Goal: Task Accomplishment & Management: Manage account settings

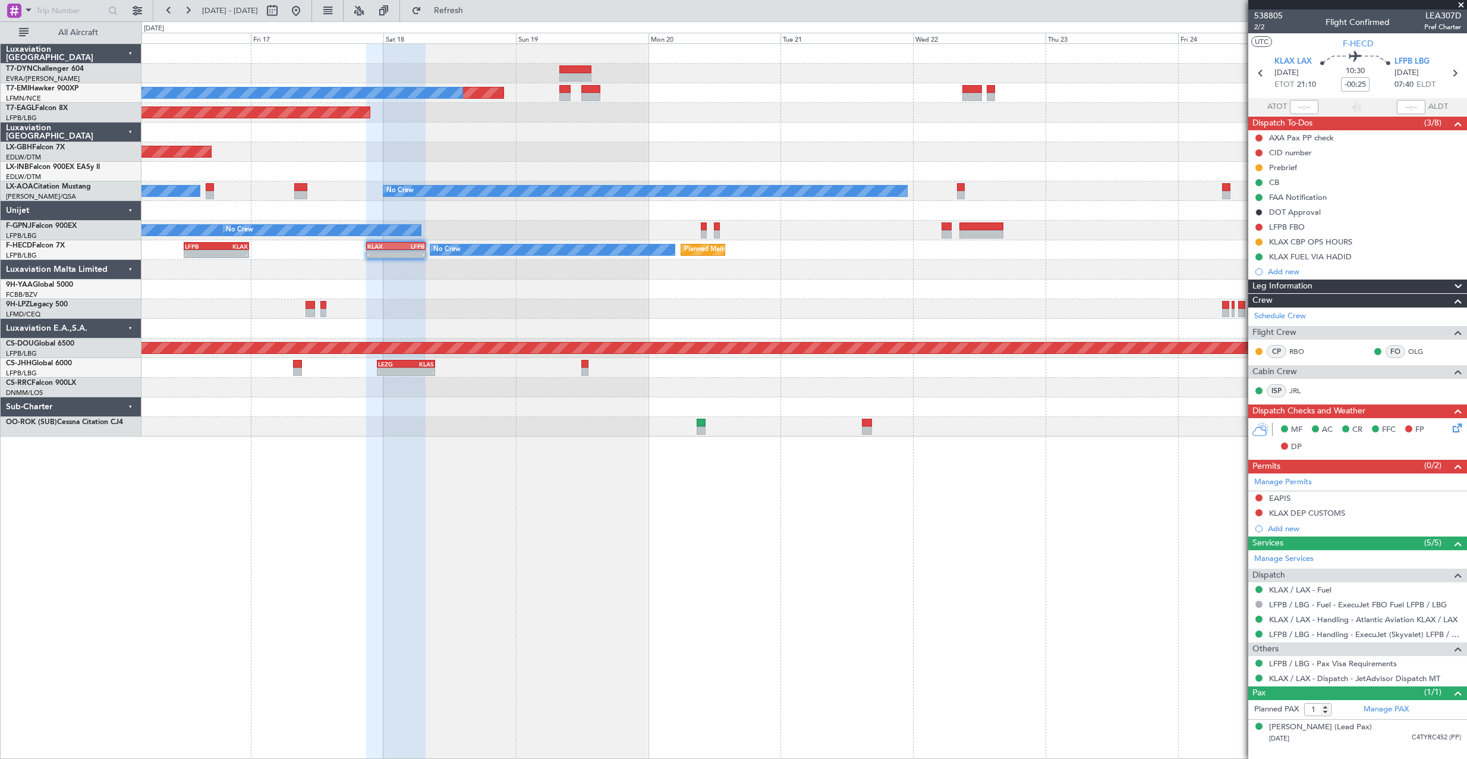
click at [761, 256] on div "Planned Maint No Crew Planned Maint [GEOGRAPHIC_DATA] (Al Maktoum Intl) Planned…" at bounding box center [804, 240] width 1325 height 392
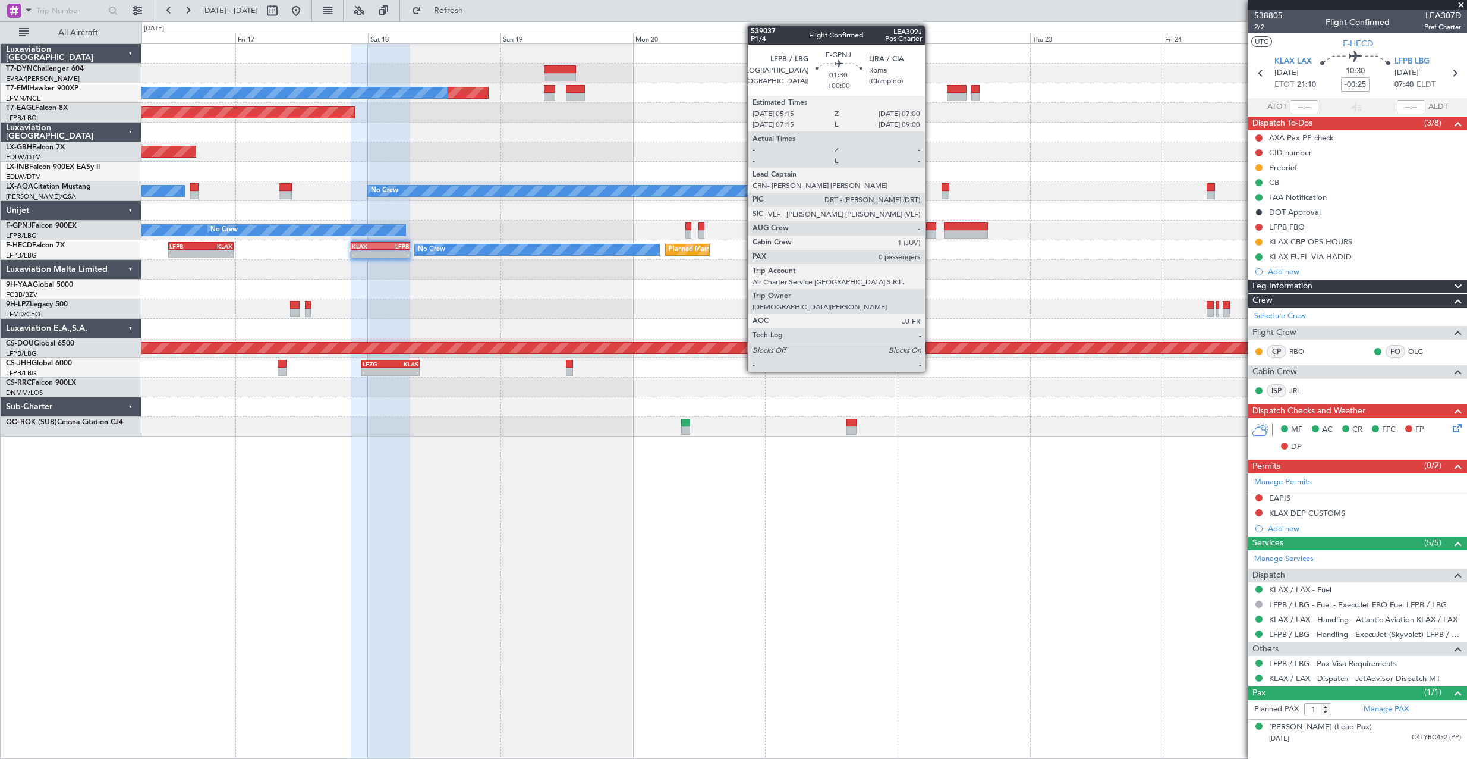
click at [931, 229] on div at bounding box center [931, 226] width 10 height 8
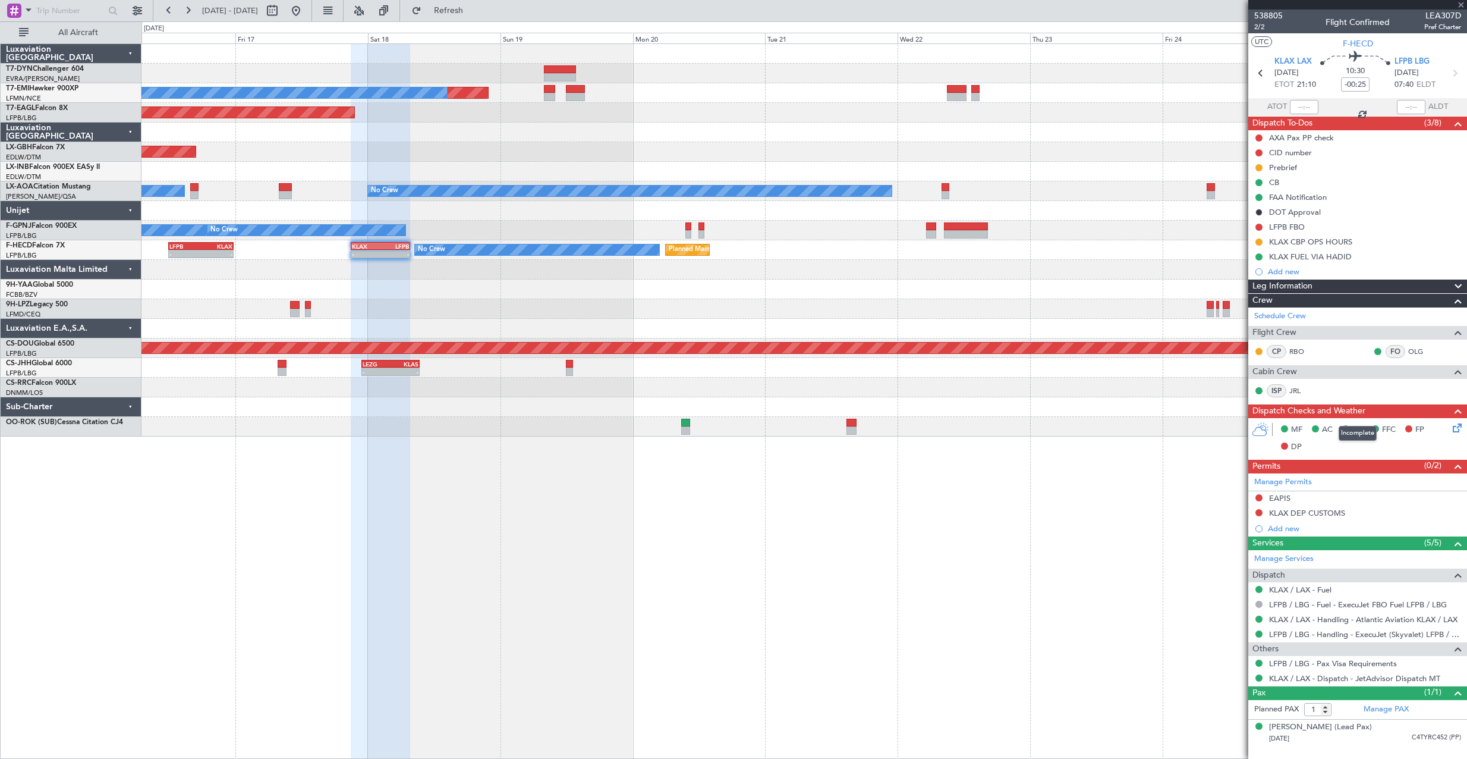
type input "0"
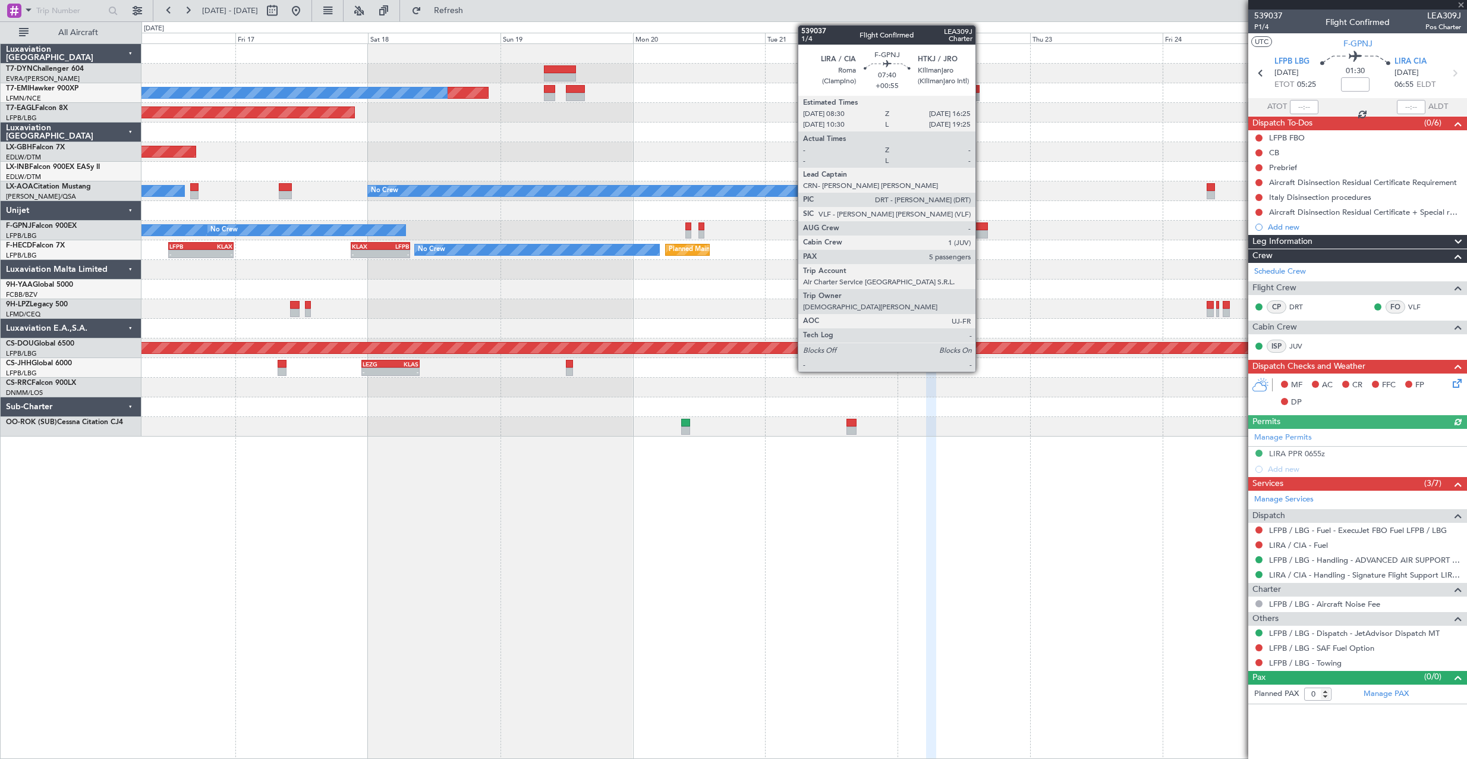
click at [981, 225] on div at bounding box center [966, 226] width 44 height 8
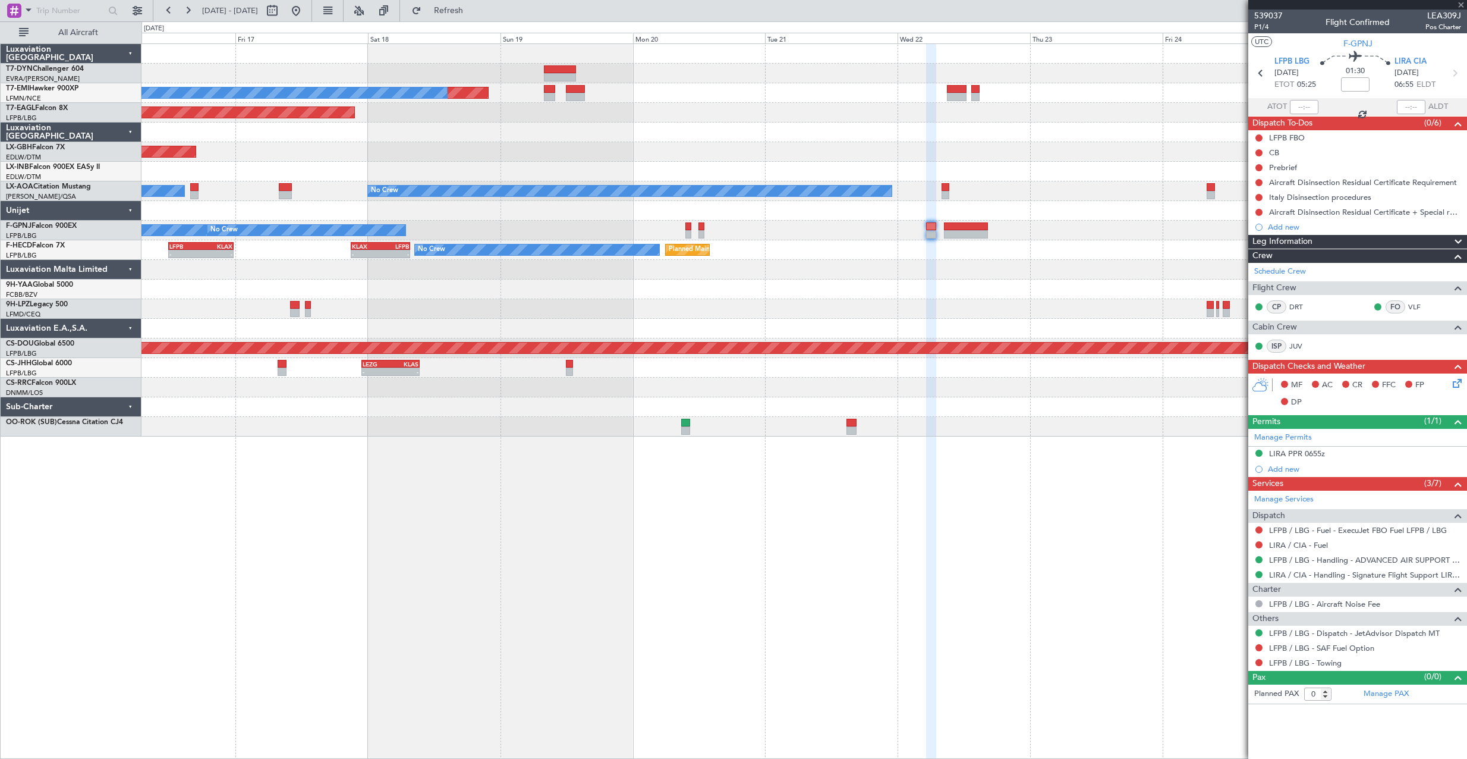
type input "+00:55"
type input "5"
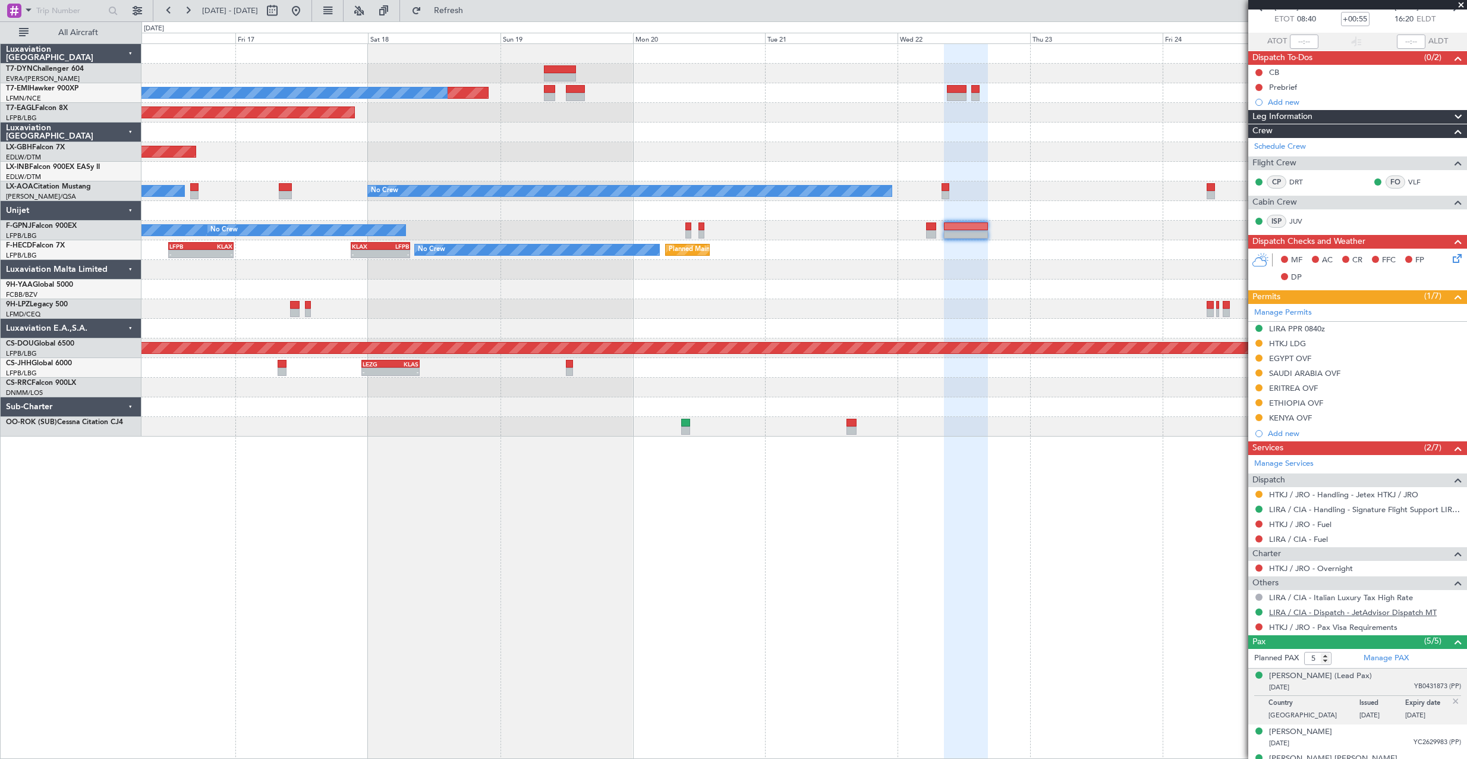
scroll to position [137, 0]
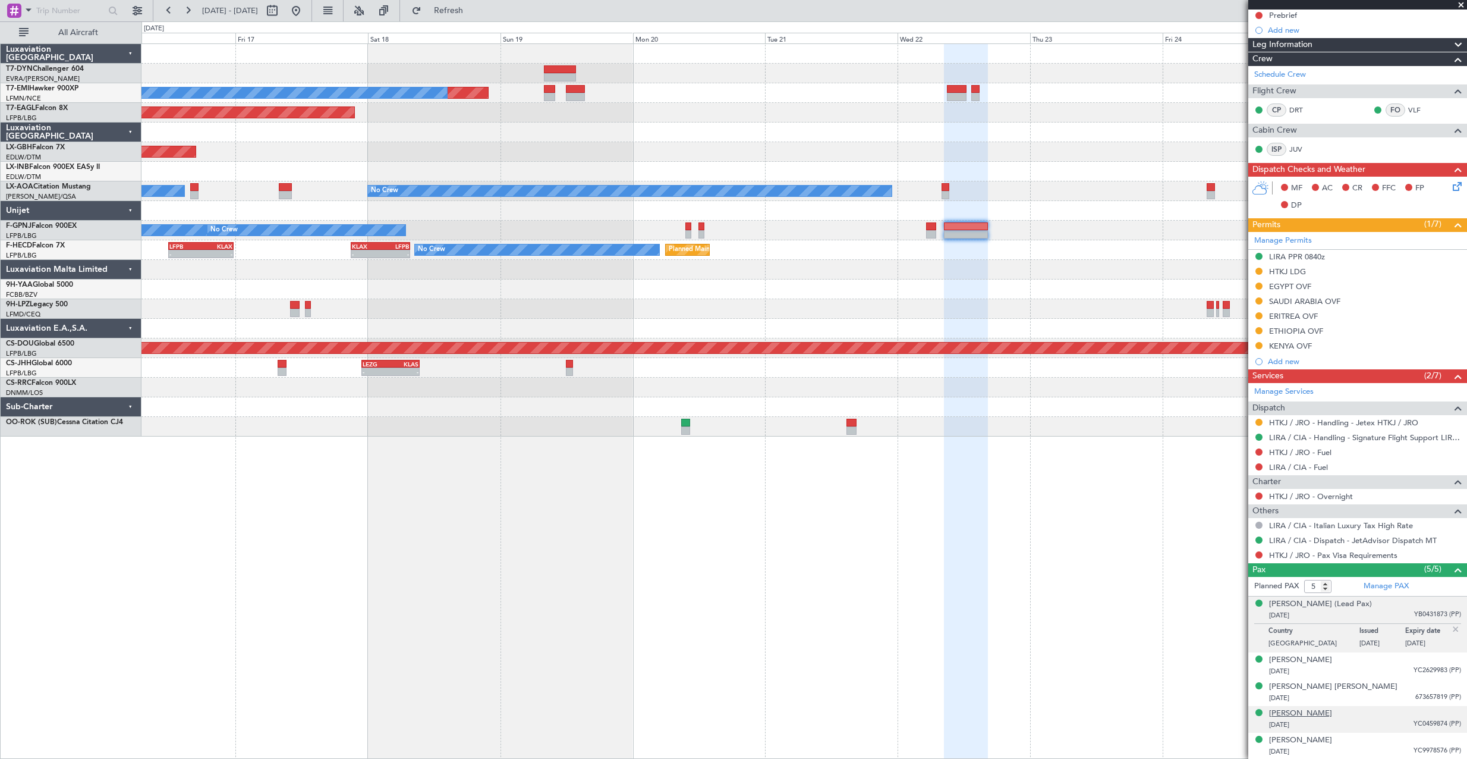
click at [1321, 711] on div "[PERSON_NAME]" at bounding box center [1300, 714] width 63 height 12
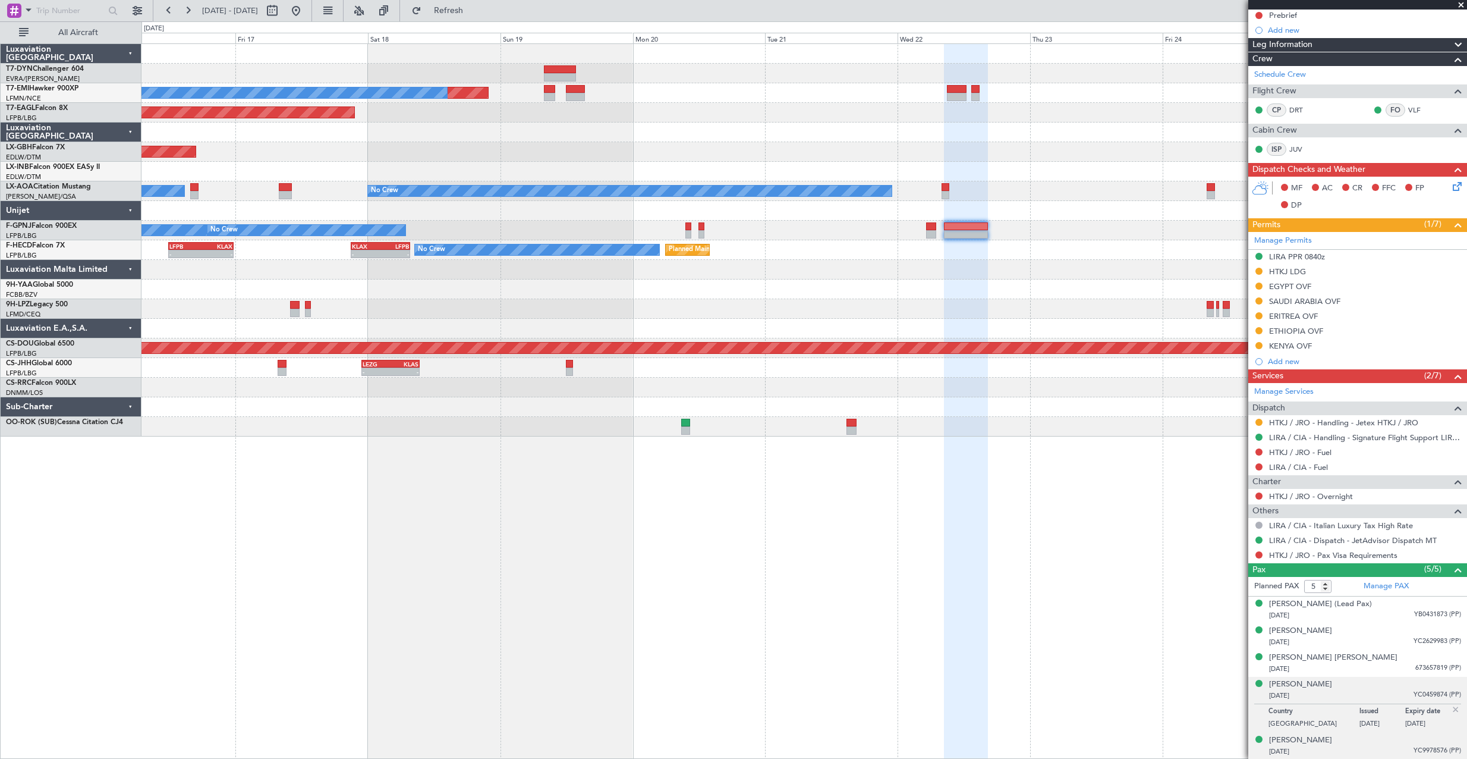
click at [1370, 748] on div "[DATE] YC9978576 (PP)" at bounding box center [1365, 752] width 192 height 12
click at [1303, 706] on div "[PERSON_NAME]" at bounding box center [1300, 711] width 63 height 12
click at [456, 5] on button "Refresh" at bounding box center [441, 10] width 71 height 19
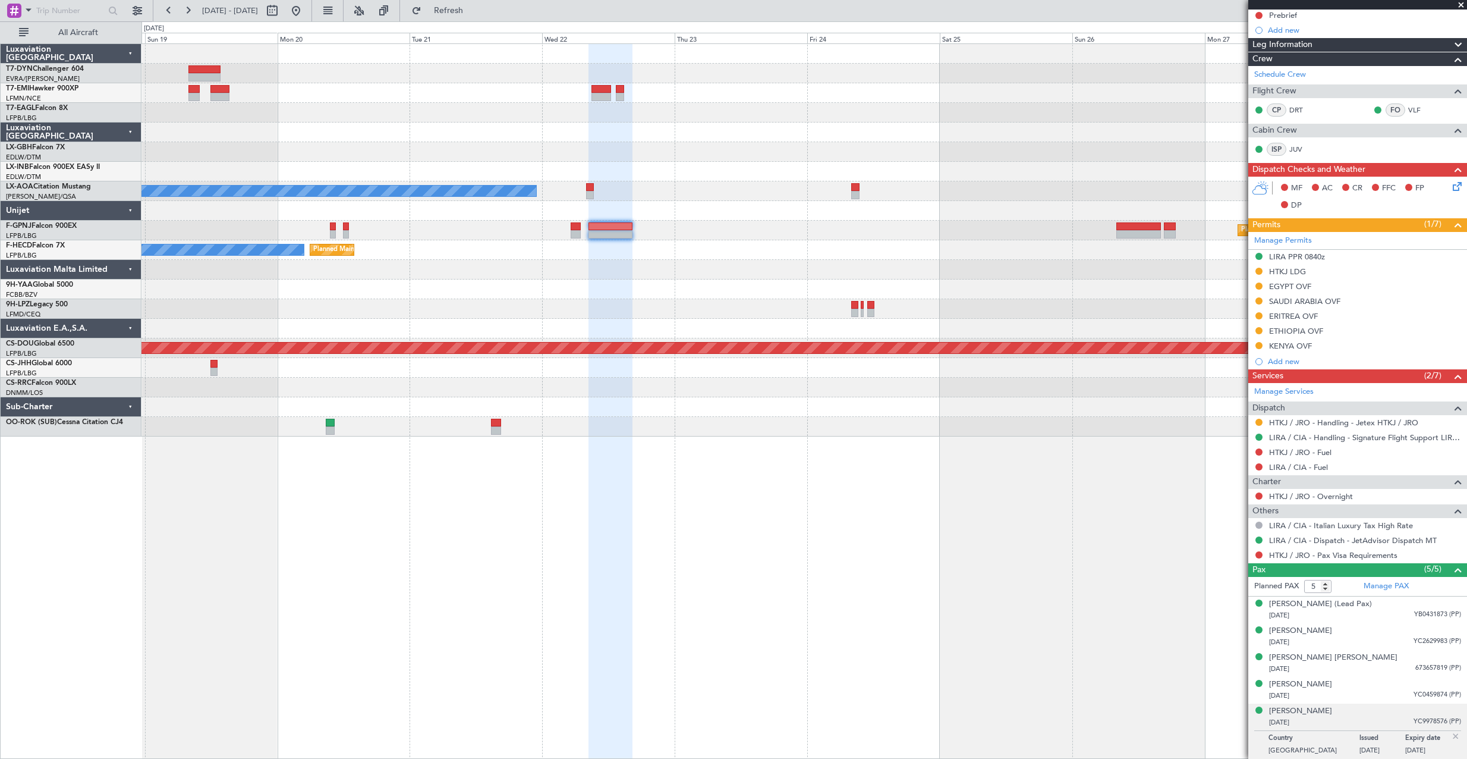
click at [749, 251] on div "Planned Maint [GEOGRAPHIC_DATA] ([GEOGRAPHIC_DATA]) No Crew KLAX 21:00 Z LFPB 0…" at bounding box center [804, 250] width 1325 height 20
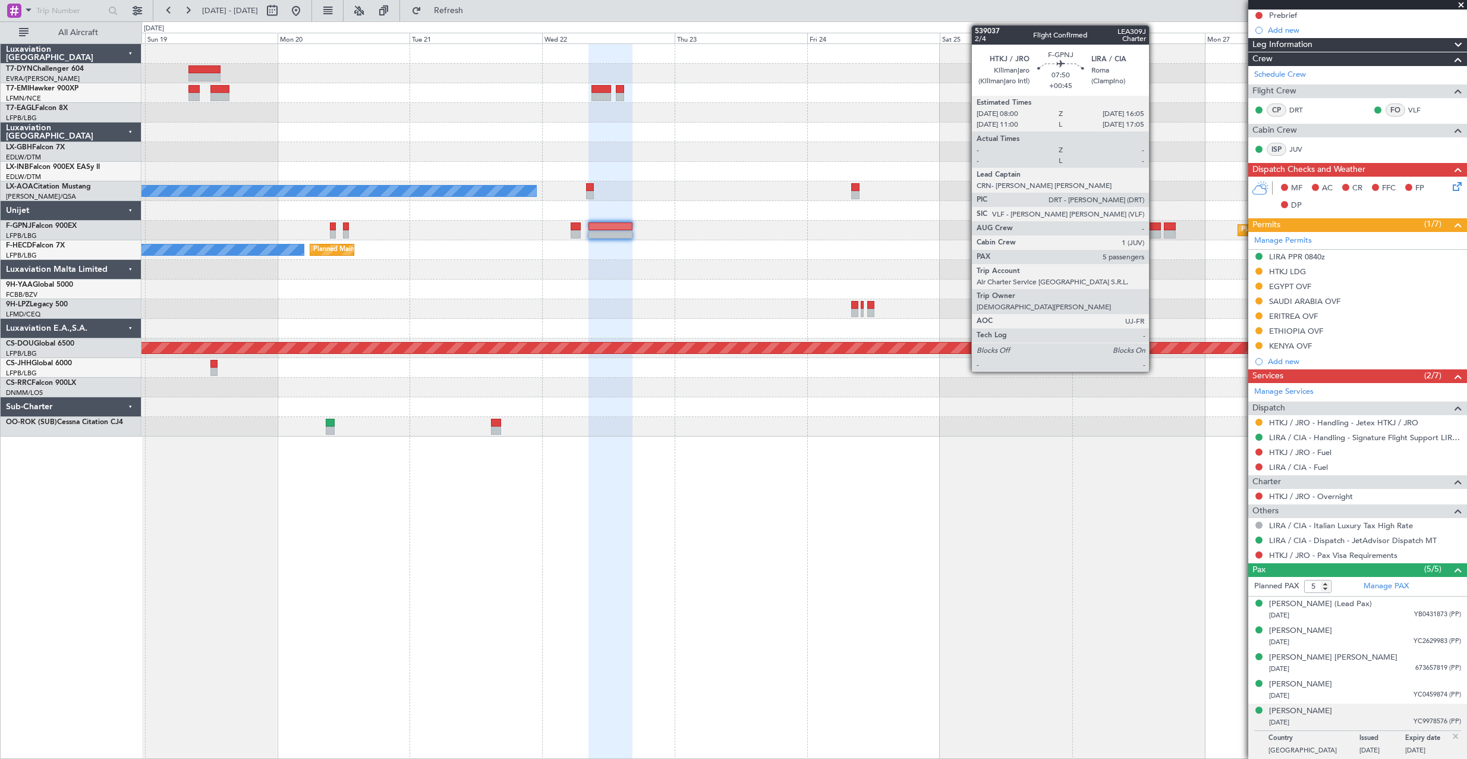
click at [1155, 228] on div at bounding box center [1139, 226] width 45 height 8
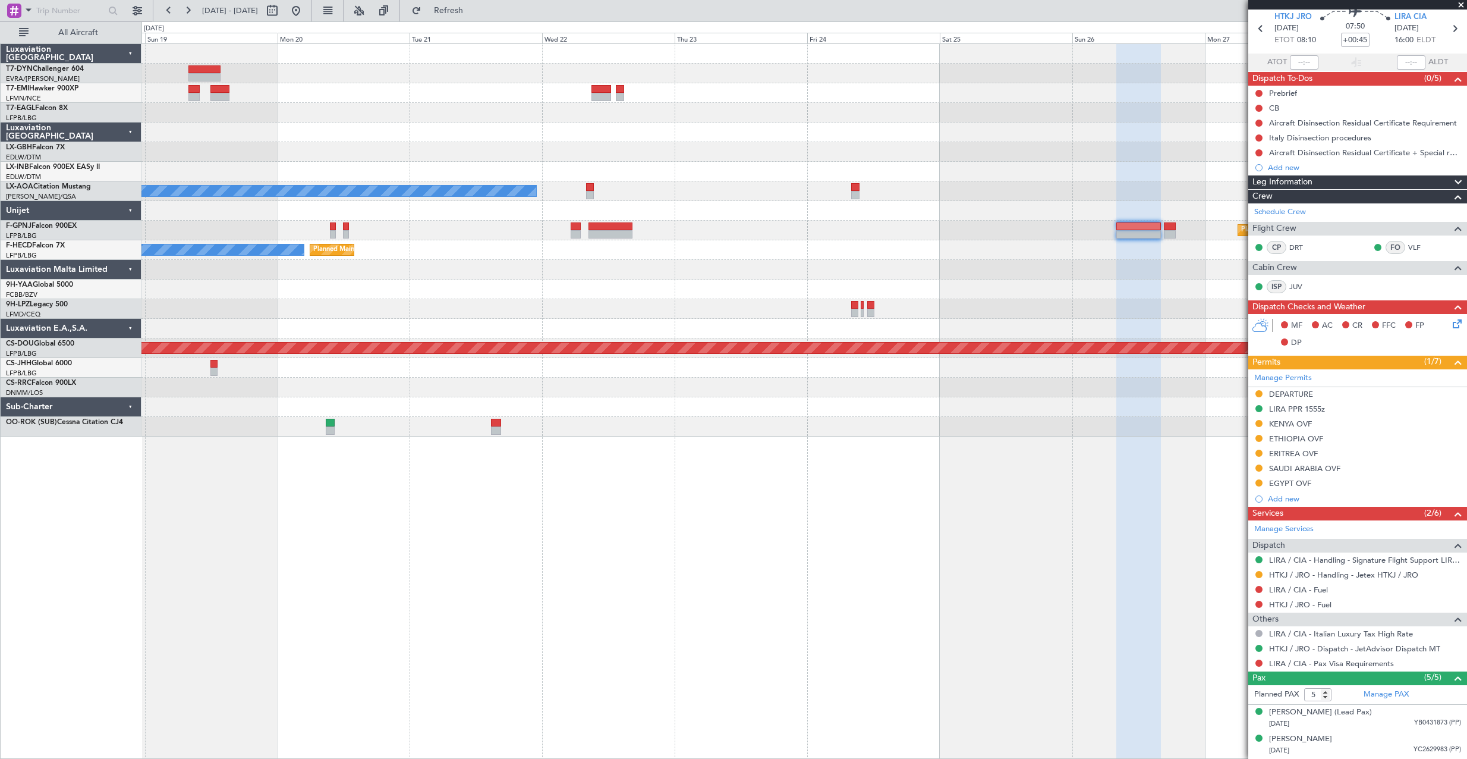
scroll to position [0, 0]
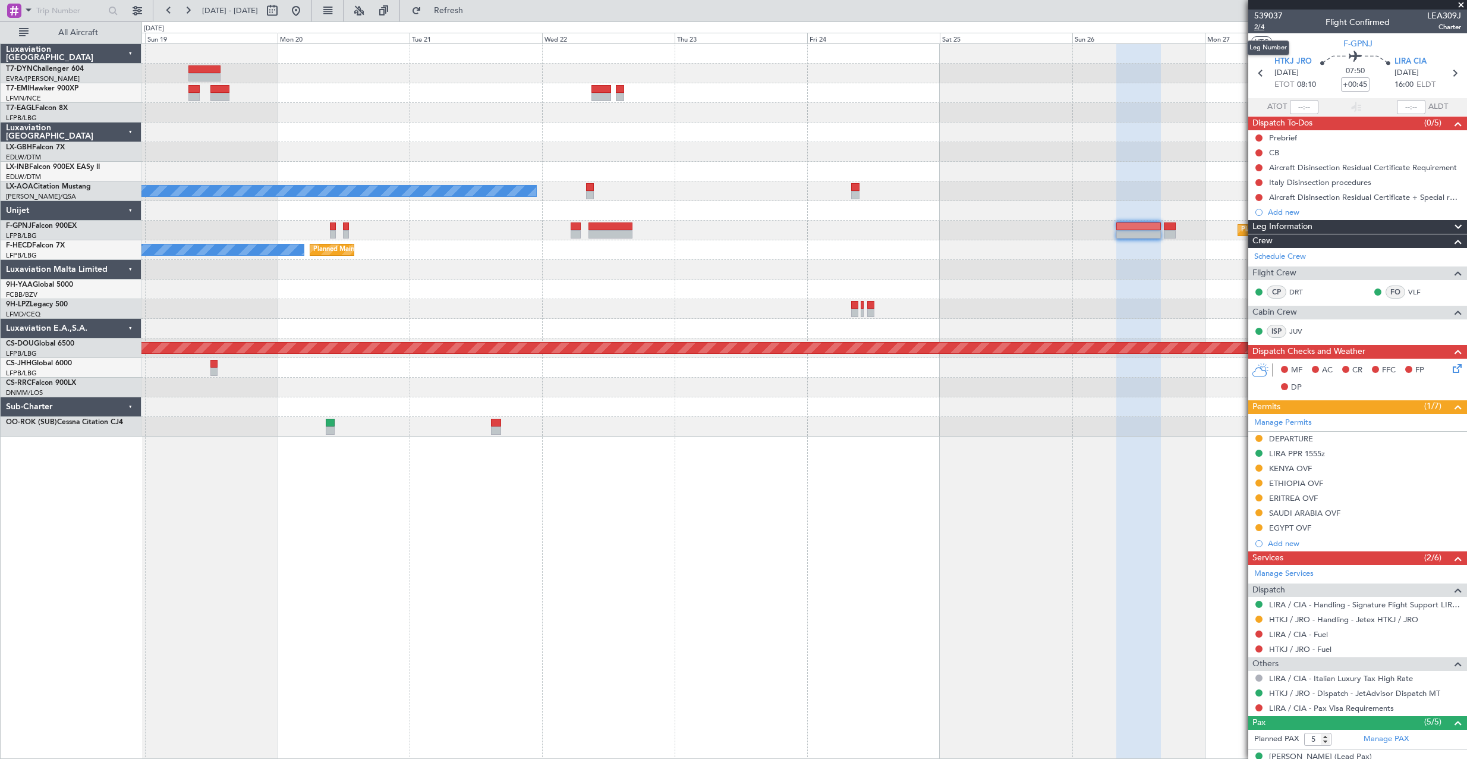
click at [1257, 26] on span "2/4" at bounding box center [1269, 27] width 29 height 10
click at [1275, 17] on span "539037" at bounding box center [1269, 16] width 29 height 12
click at [306, 8] on button at bounding box center [296, 10] width 19 height 19
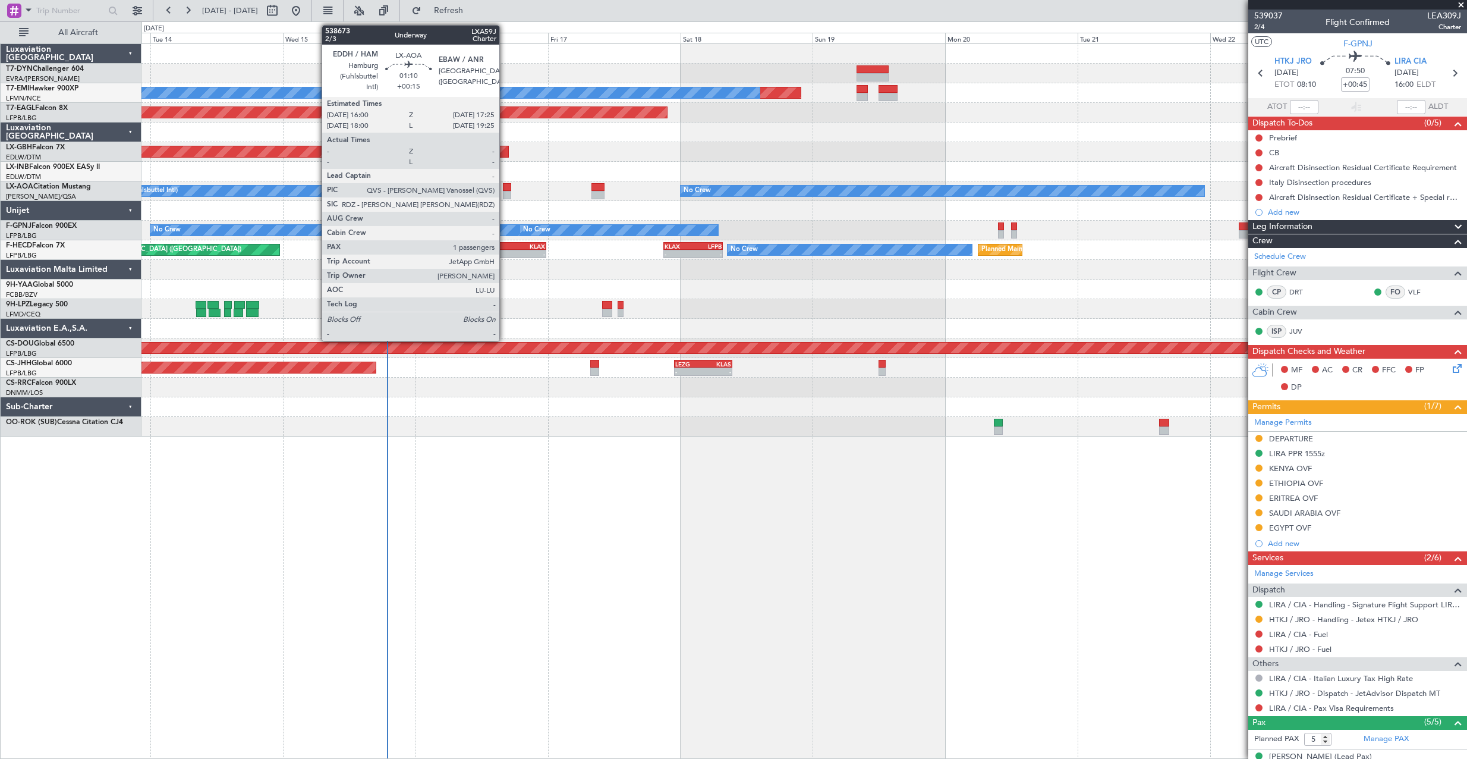
click at [505, 187] on div at bounding box center [507, 187] width 8 height 8
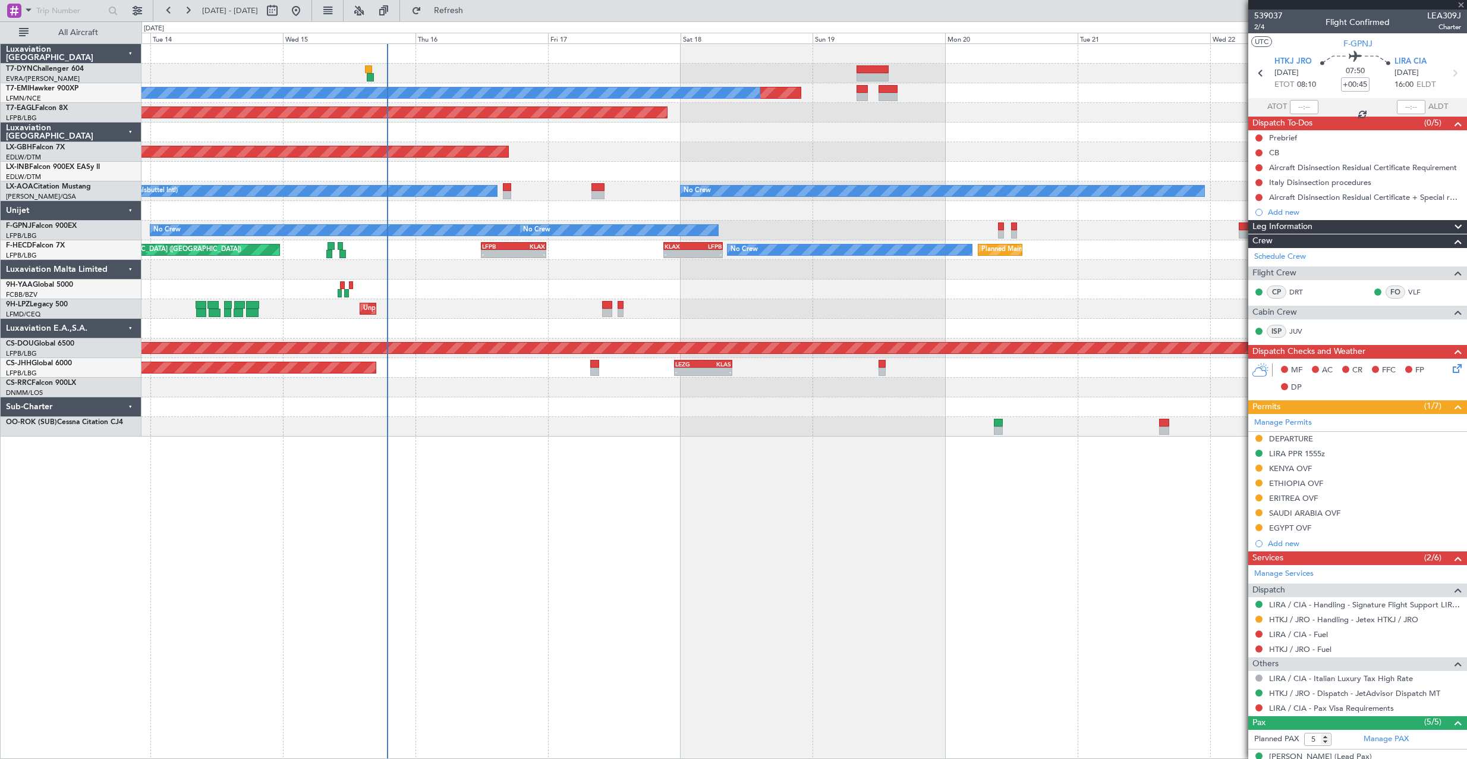
type input "+00:15"
type input "1"
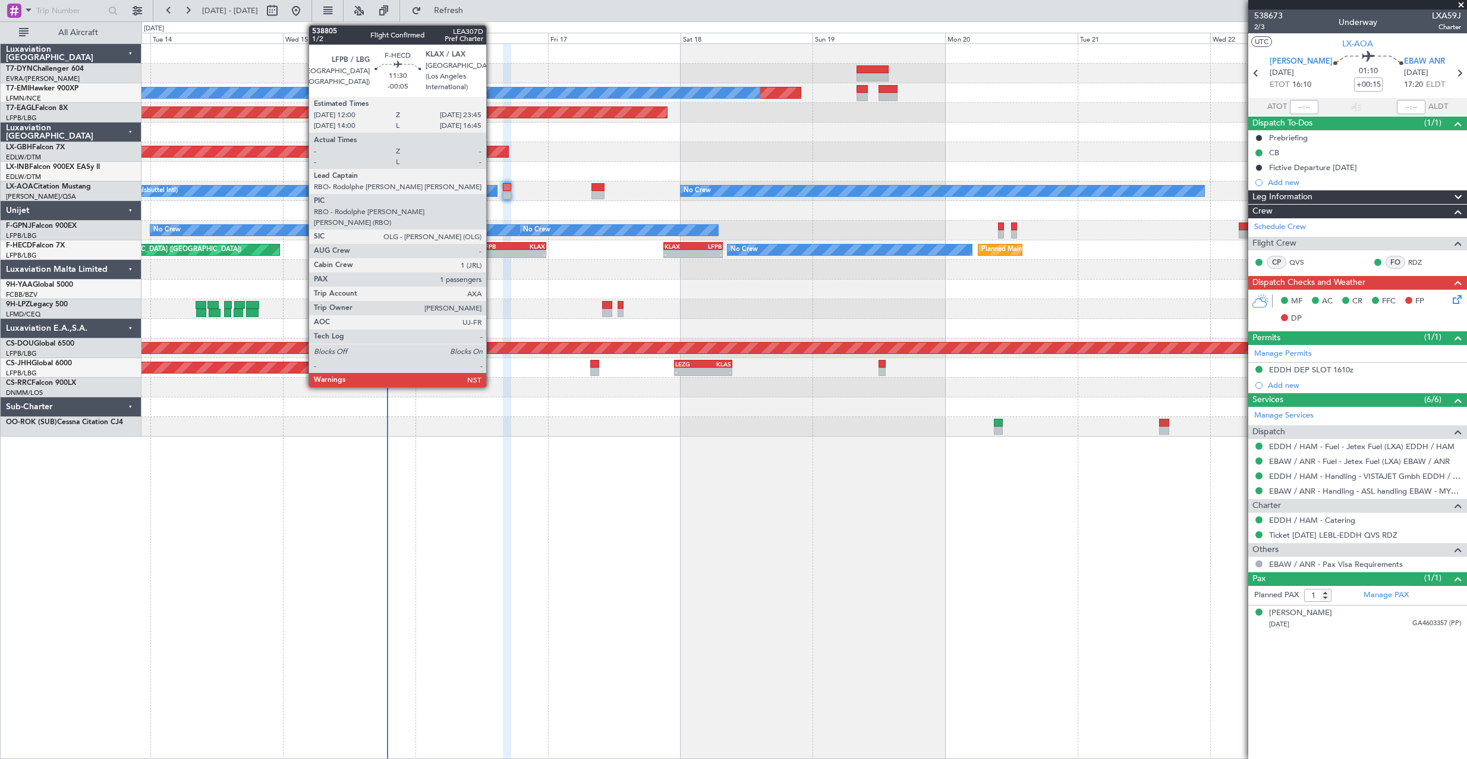
click at [492, 247] on div "LFPB" at bounding box center [498, 246] width 32 height 7
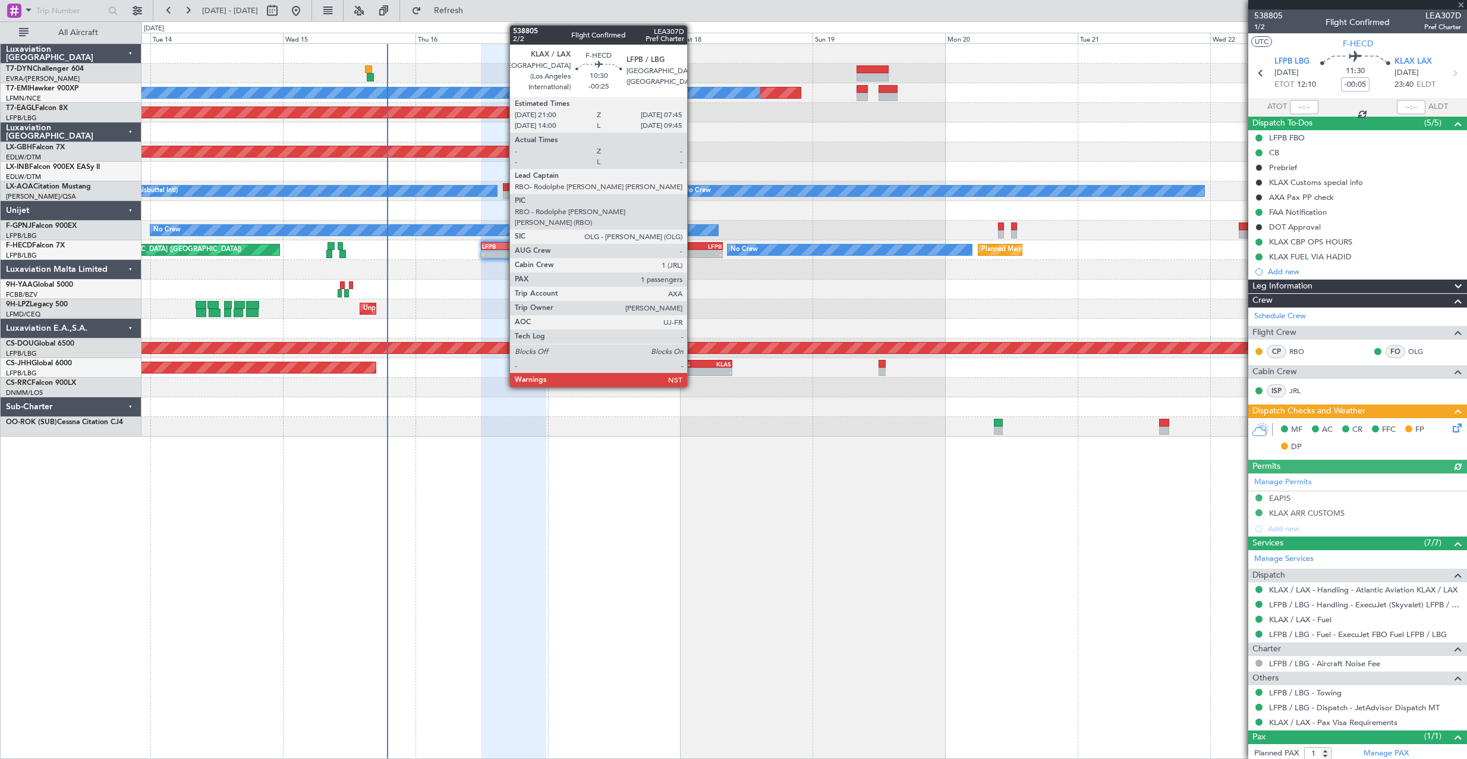
click at [693, 246] on div "LFPB" at bounding box center [707, 246] width 29 height 7
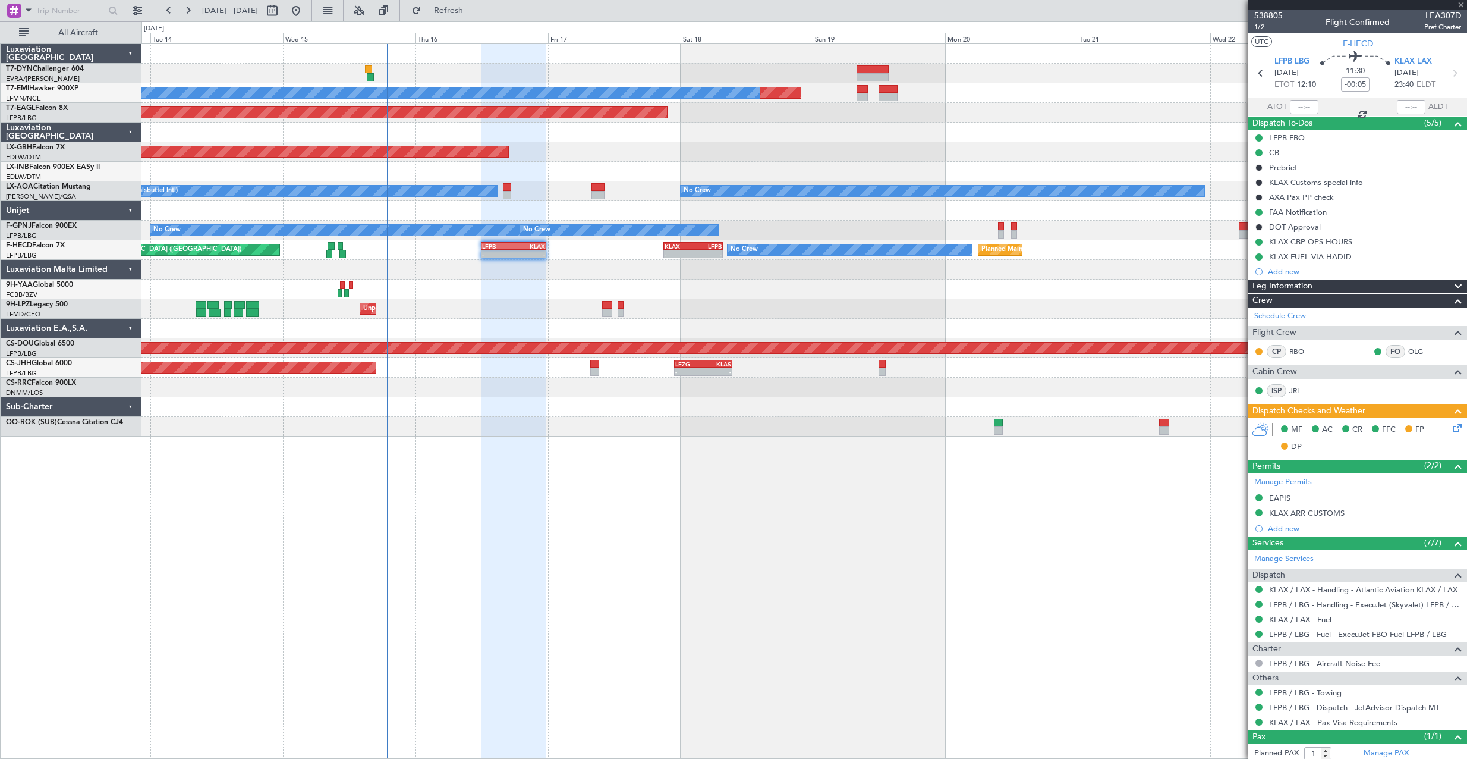
type input "-00:25"
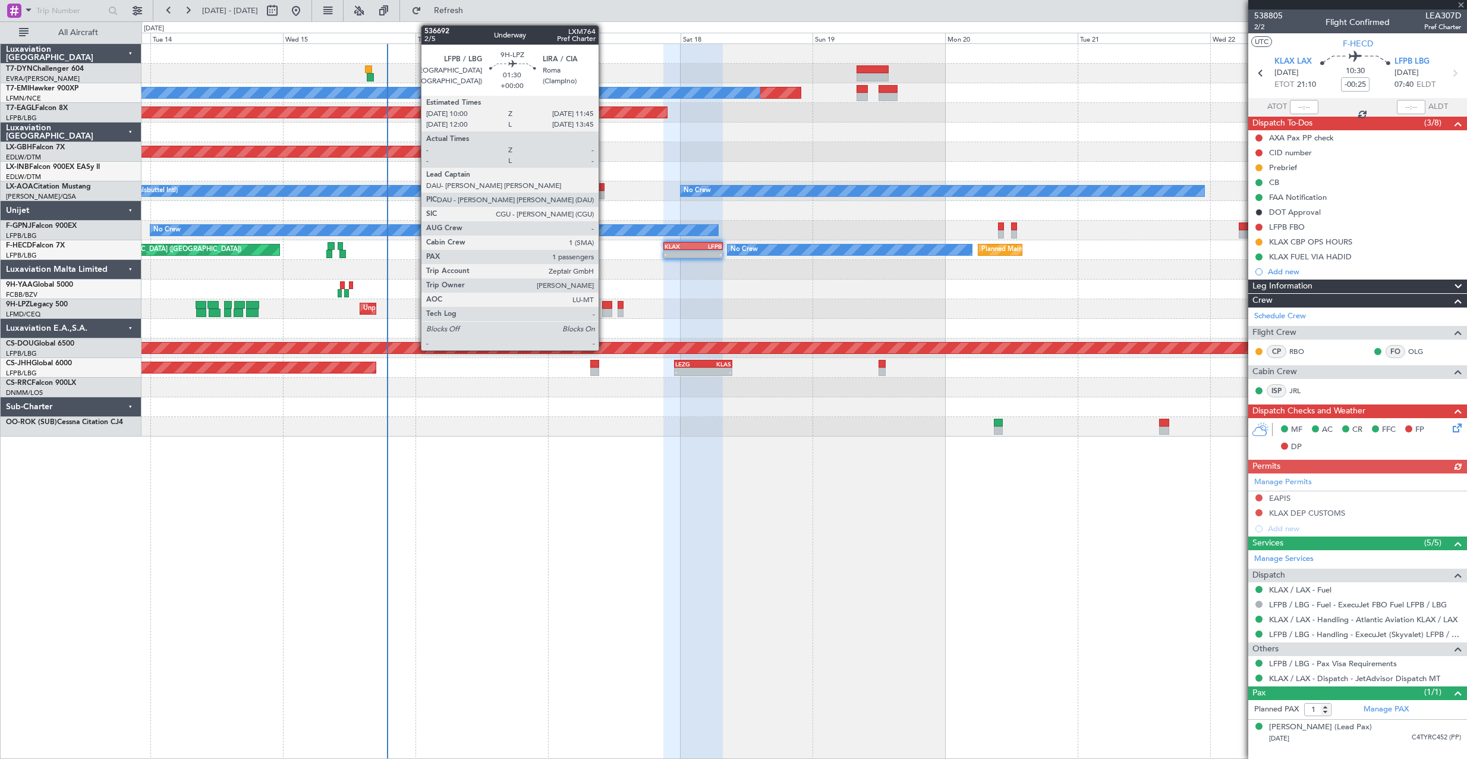
click at [604, 303] on div at bounding box center [607, 305] width 10 height 8
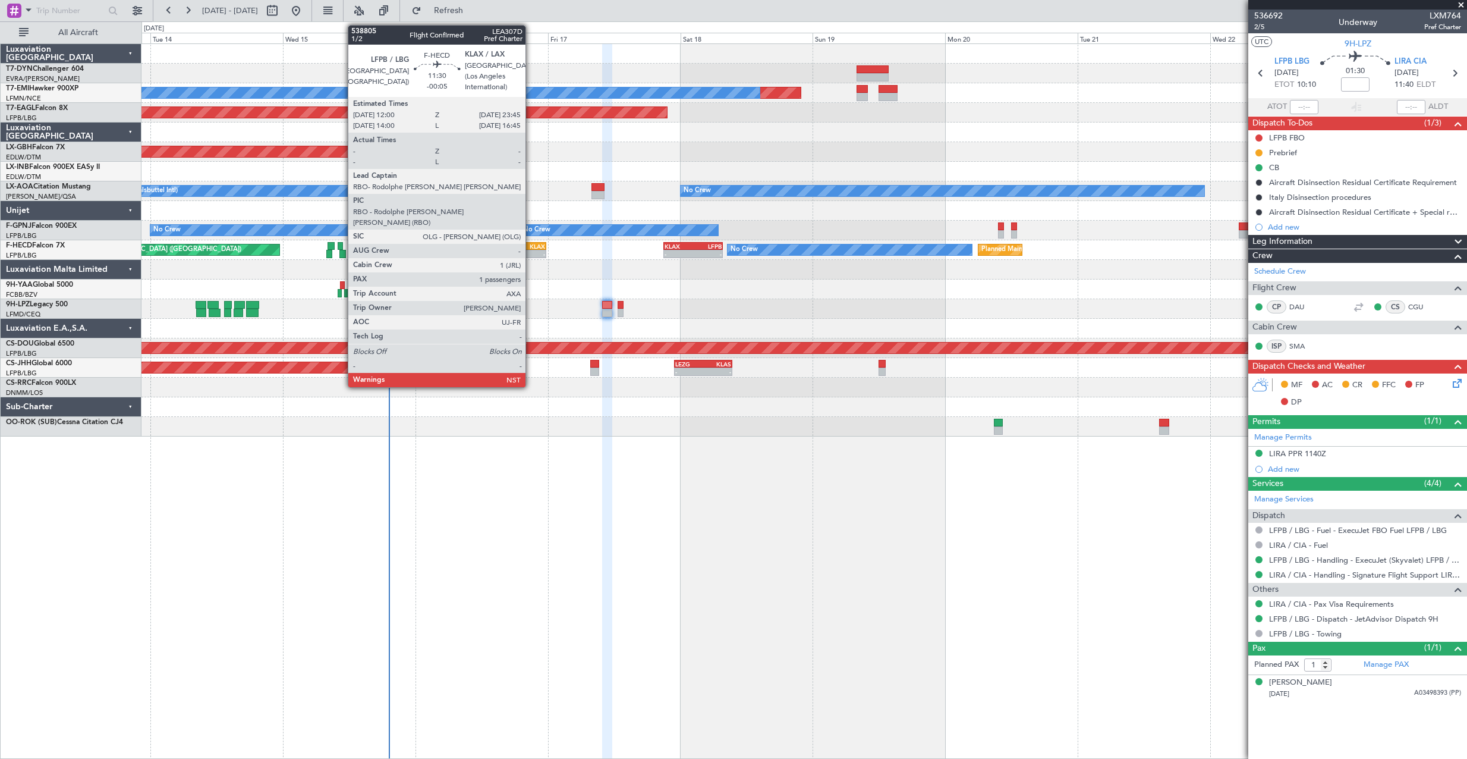
click at [531, 247] on div "KLAX" at bounding box center [530, 246] width 32 height 7
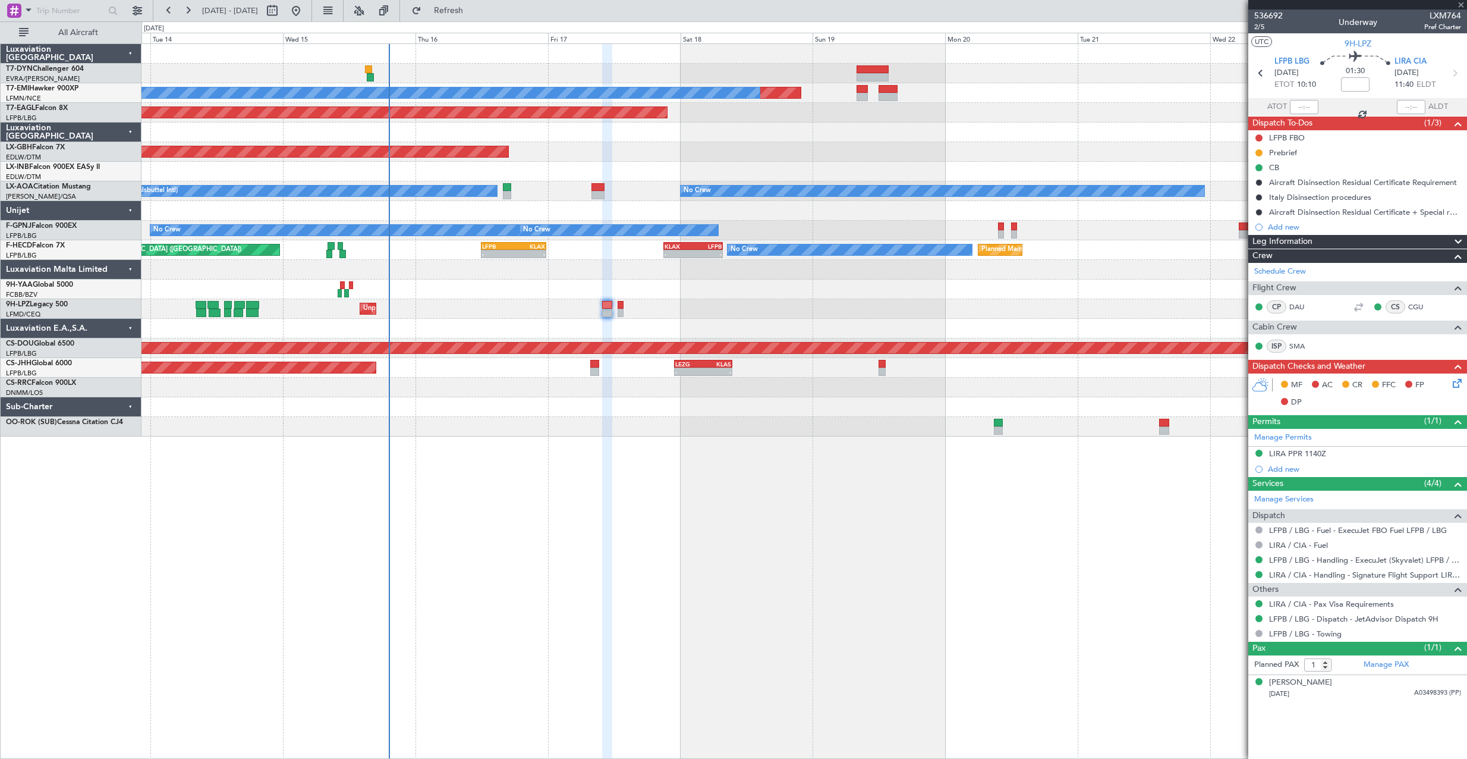
type input "-00:05"
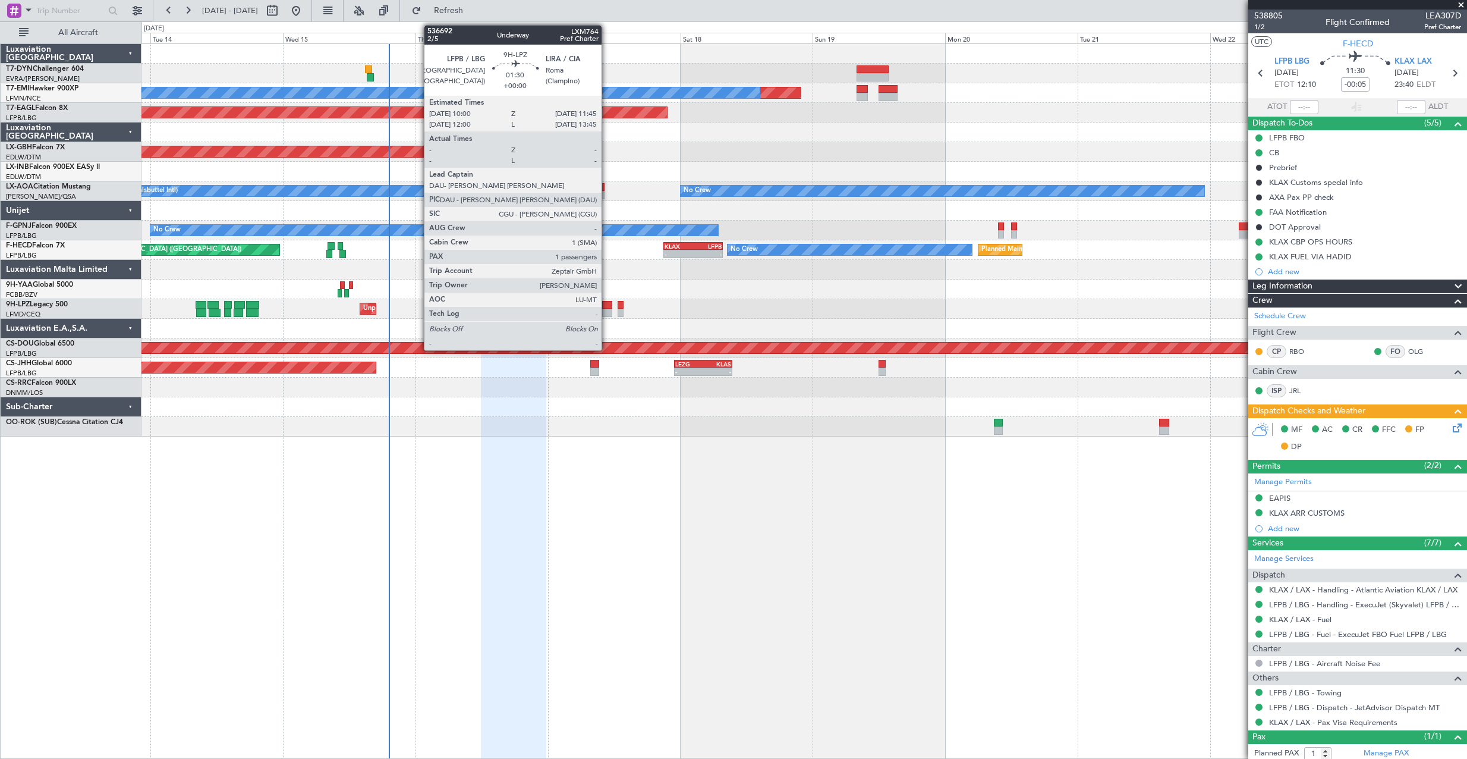
click at [607, 303] on div at bounding box center [607, 305] width 10 height 8
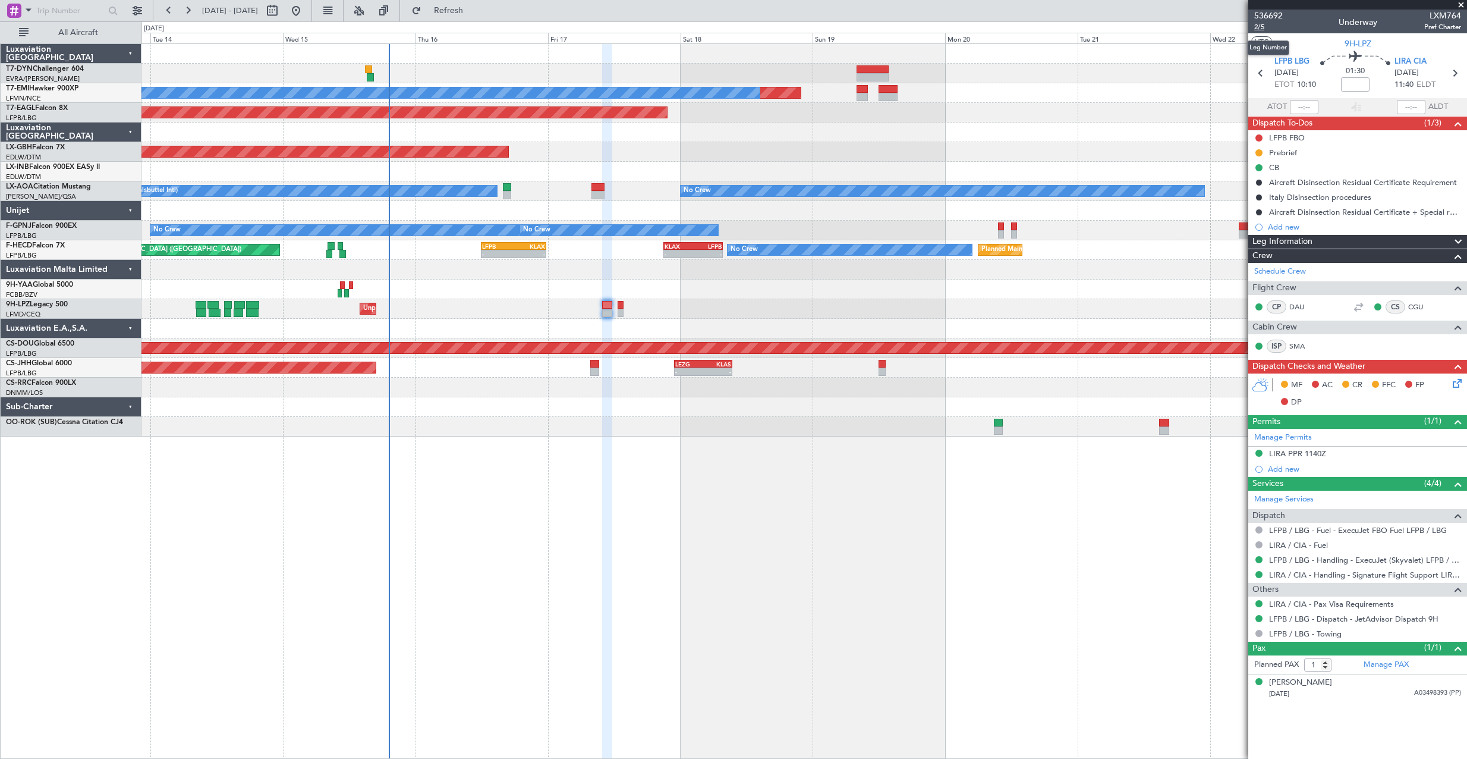
click at [1278, 28] on span "2/5" at bounding box center [1269, 27] width 29 height 10
